Goal: Find specific page/section: Find specific page/section

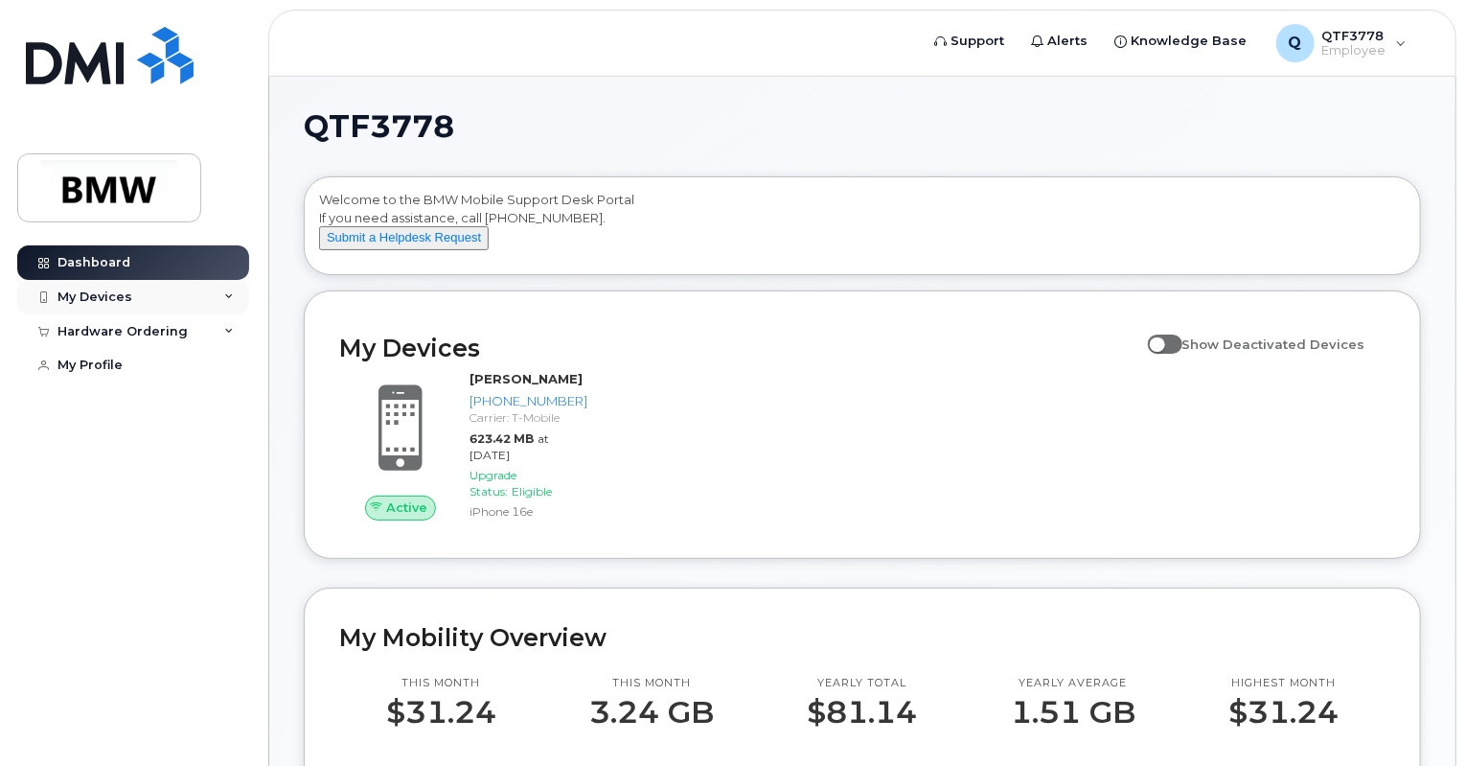
click at [123, 300] on div "My Devices" at bounding box center [94, 296] width 75 height 15
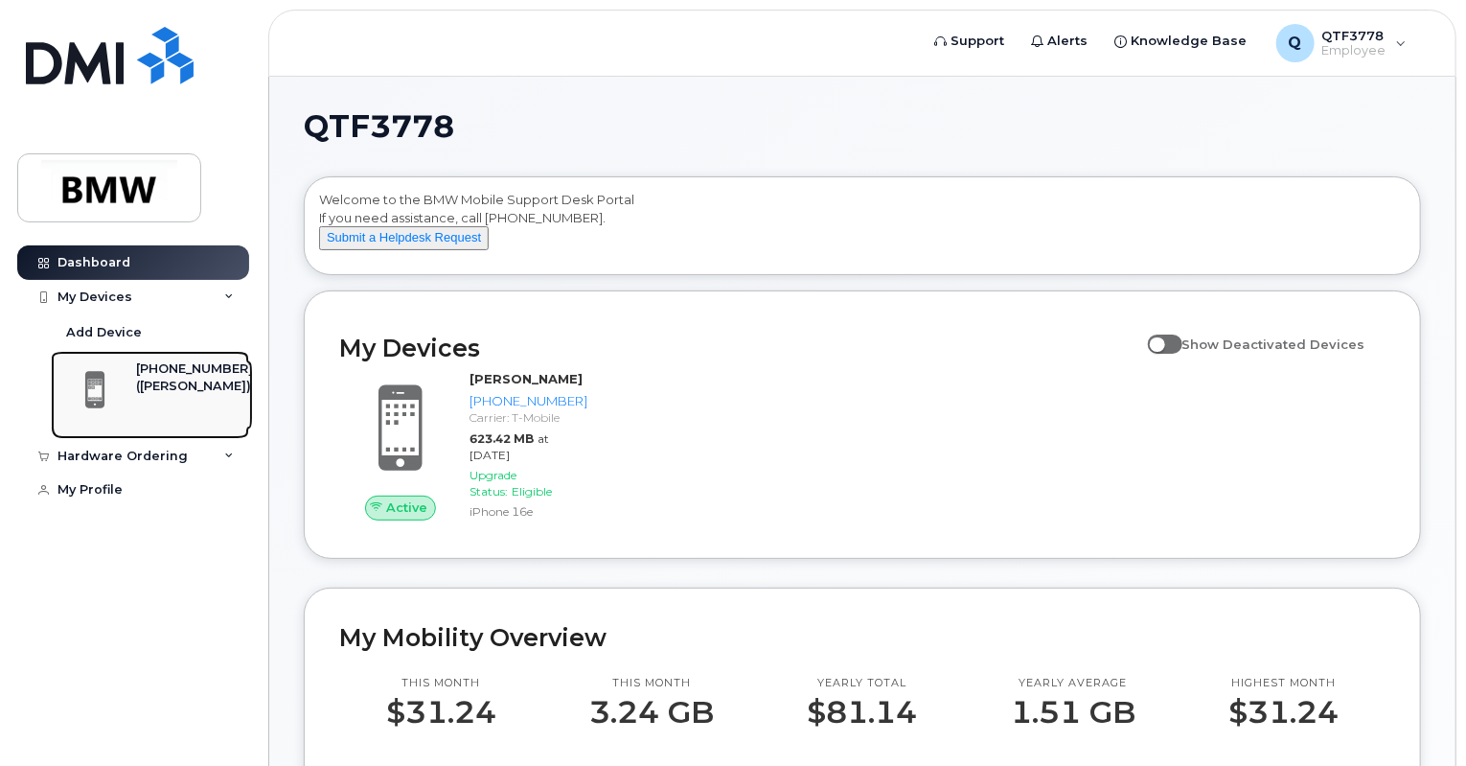
click at [126, 371] on div at bounding box center [94, 389] width 69 height 59
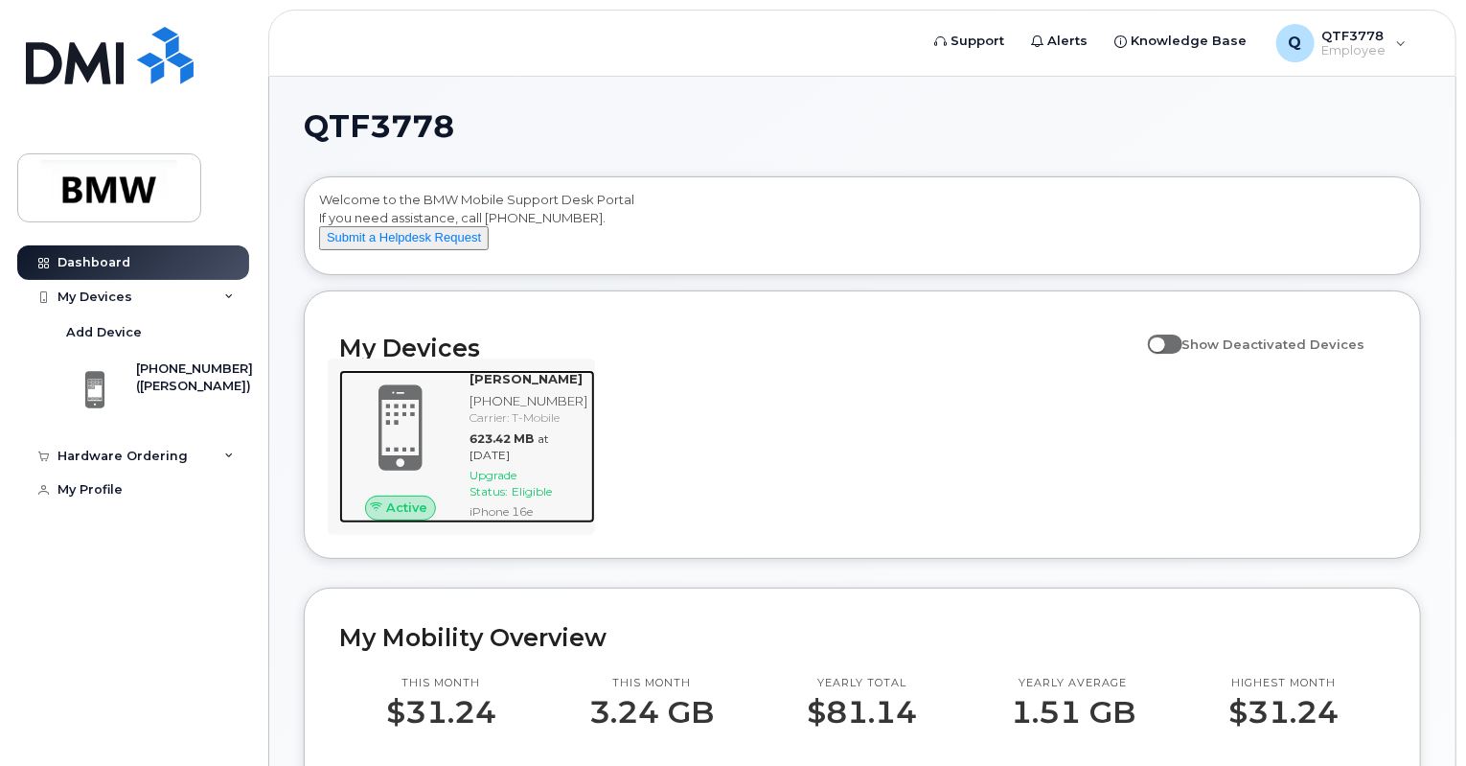
click at [482, 388] on div "[PERSON_NAME]" at bounding box center [529, 379] width 118 height 18
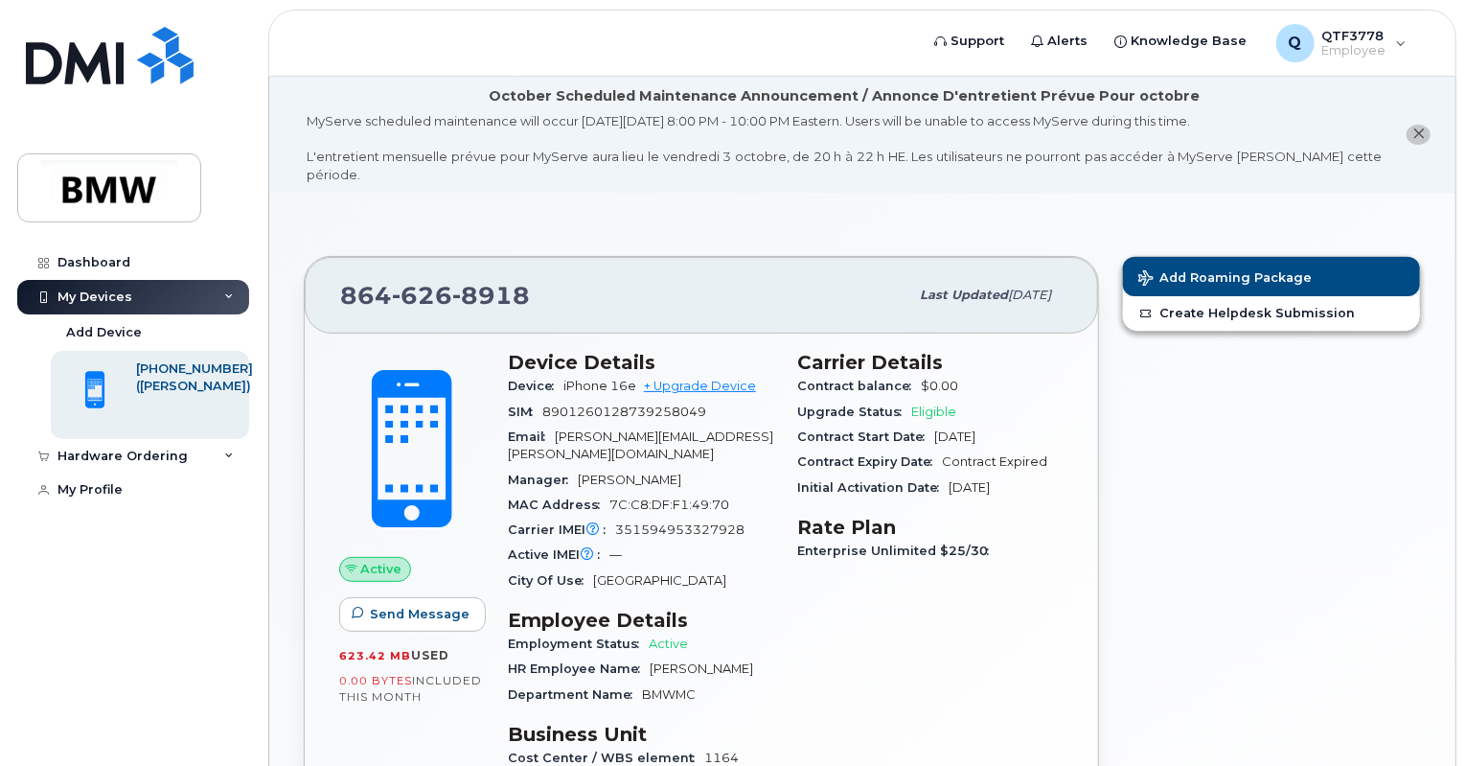
click at [647, 522] on span "351594953327928" at bounding box center [679, 529] width 129 height 14
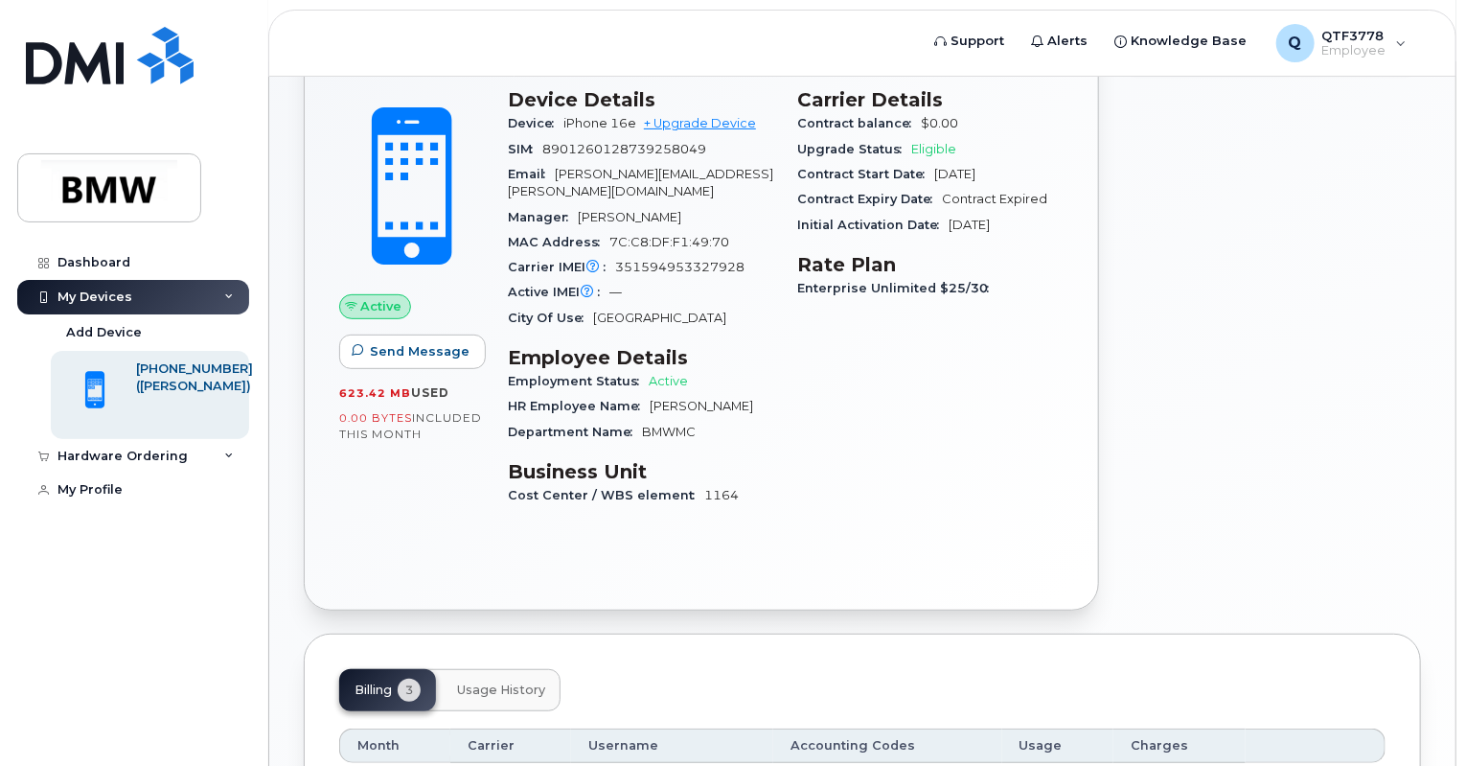
scroll to position [520, 0]
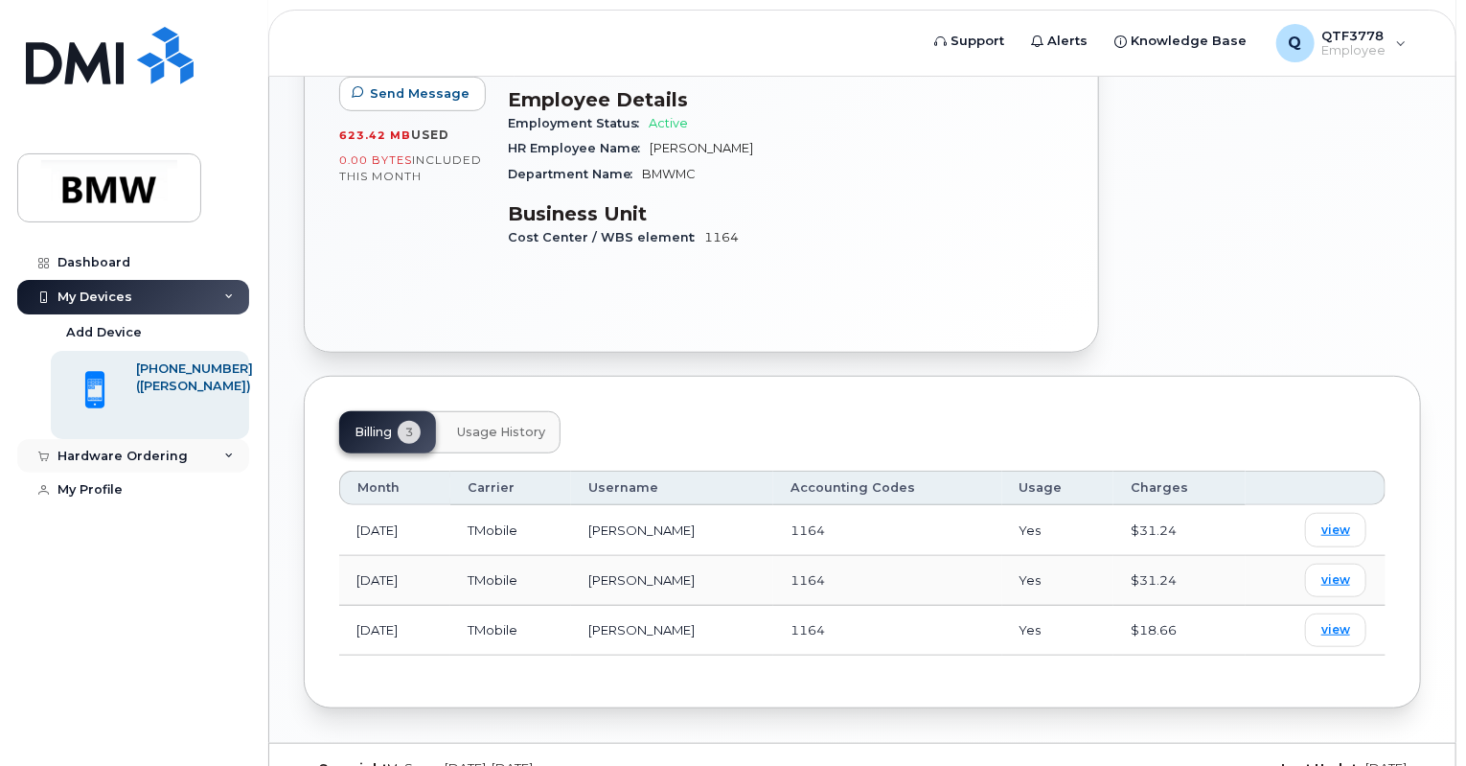
click at [143, 452] on div "Hardware Ordering" at bounding box center [122, 455] width 130 height 15
click at [102, 559] on div "My Profile" at bounding box center [89, 563] width 65 height 15
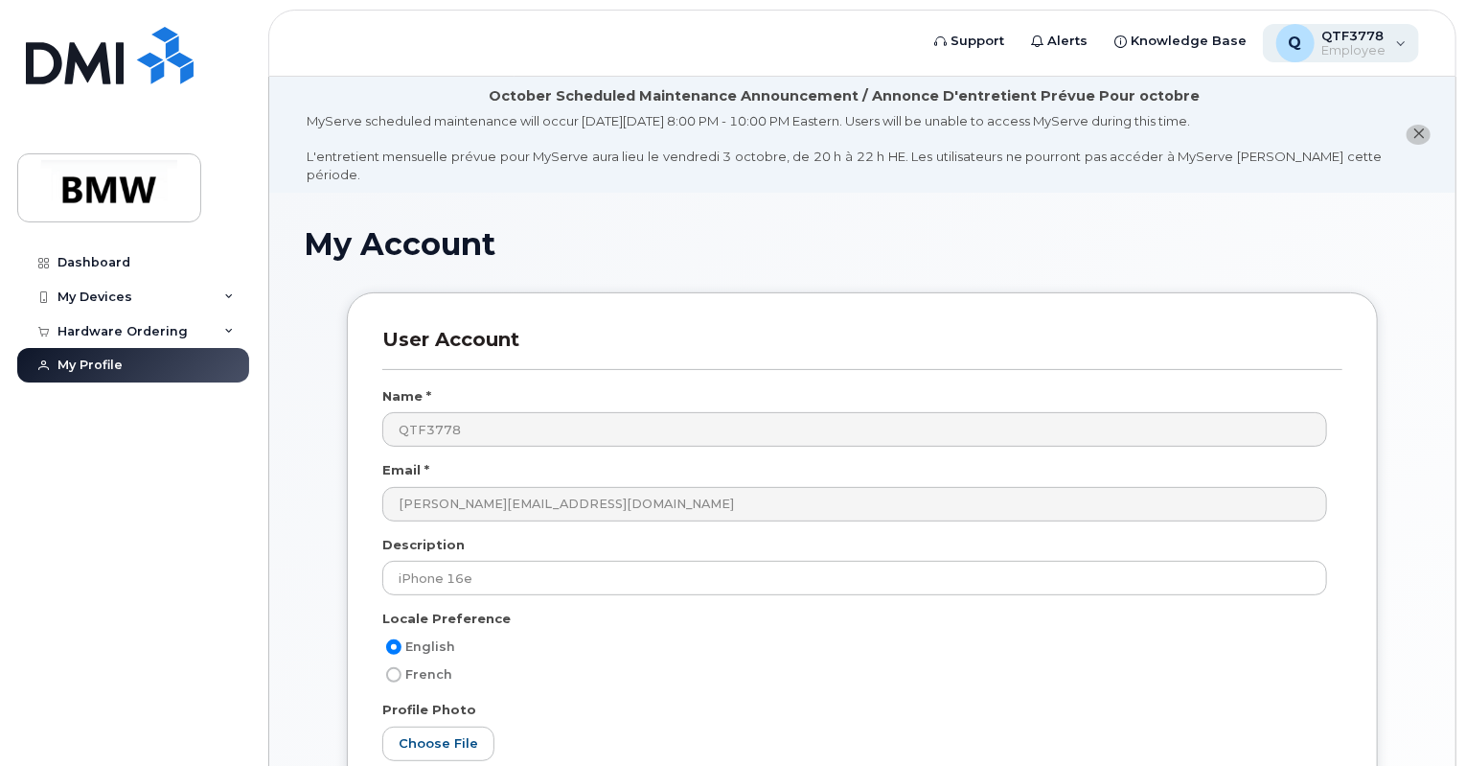
click at [1388, 53] on div "Q QTF3778 Employee" at bounding box center [1341, 43] width 157 height 38
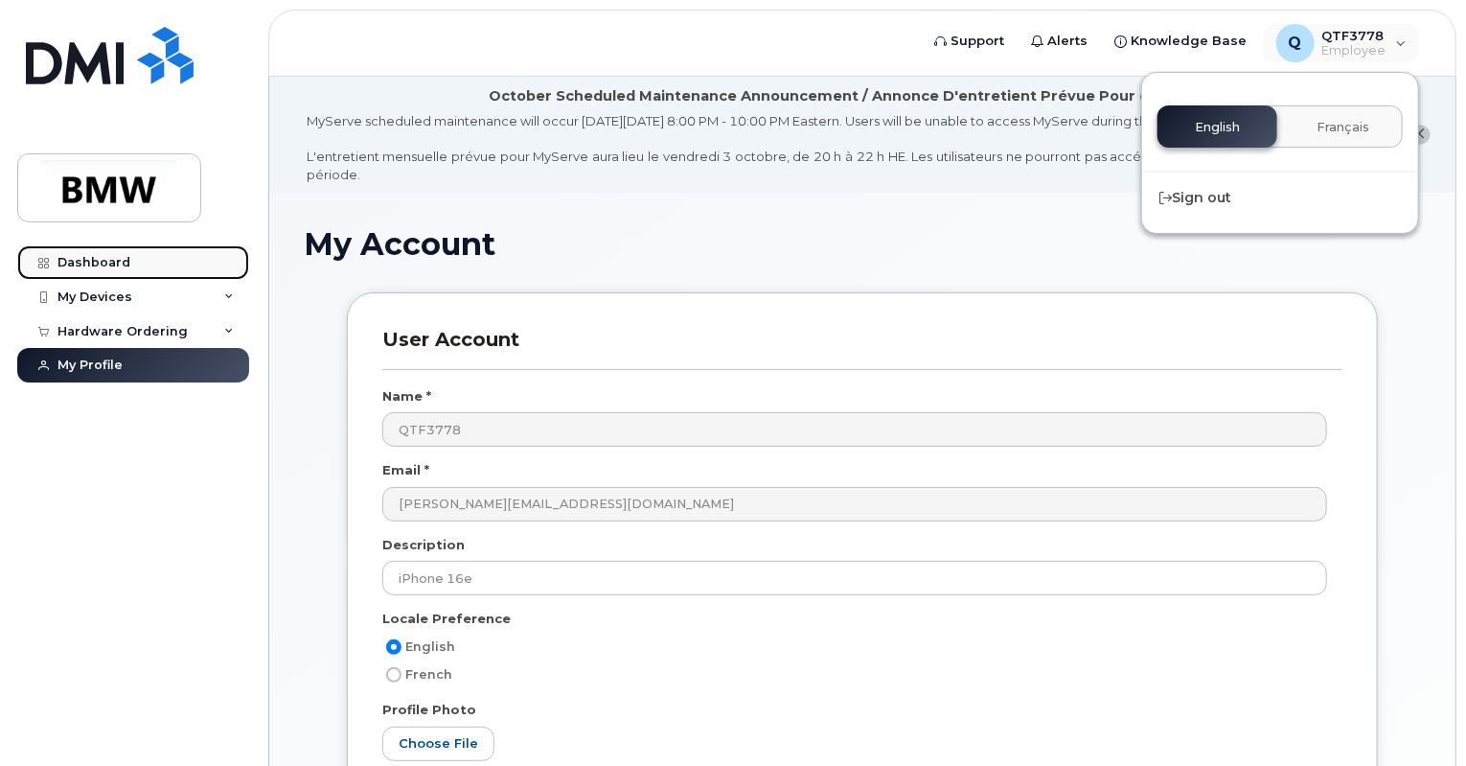
click at [100, 267] on div "Dashboard" at bounding box center [93, 262] width 73 height 15
